Goal: Navigation & Orientation: Find specific page/section

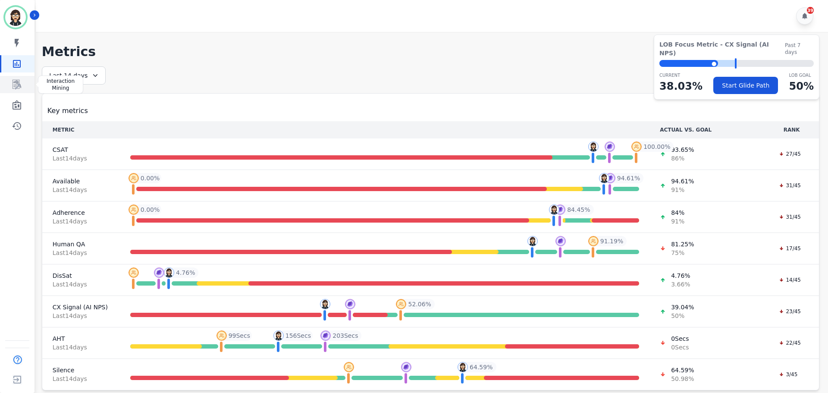
click at [13, 89] on icon "Sidebar" at bounding box center [17, 84] width 10 height 10
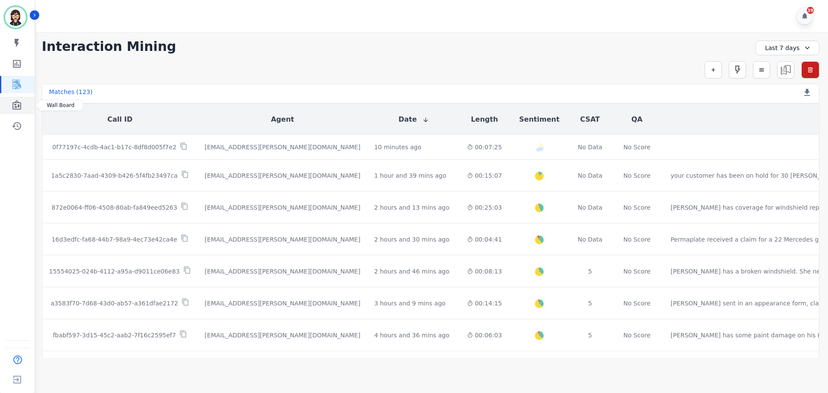
click at [14, 106] on icon "Sidebar" at bounding box center [17, 105] width 10 height 10
